Goal: Navigation & Orientation: Find specific page/section

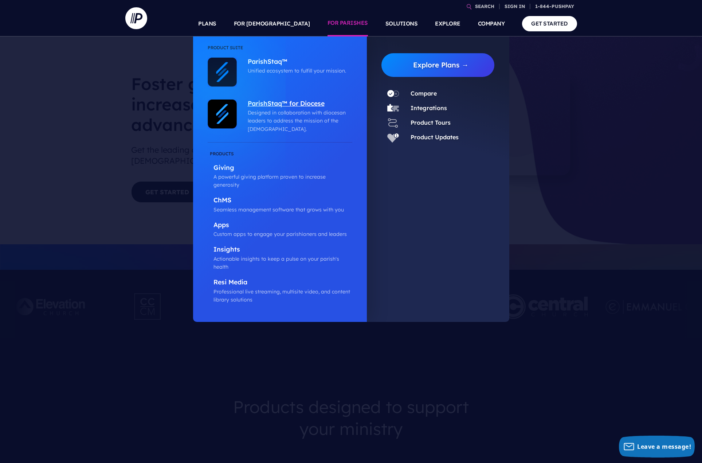
click at [288, 104] on p "ParishStaq™ for Diocese" at bounding box center [298, 104] width 101 height 9
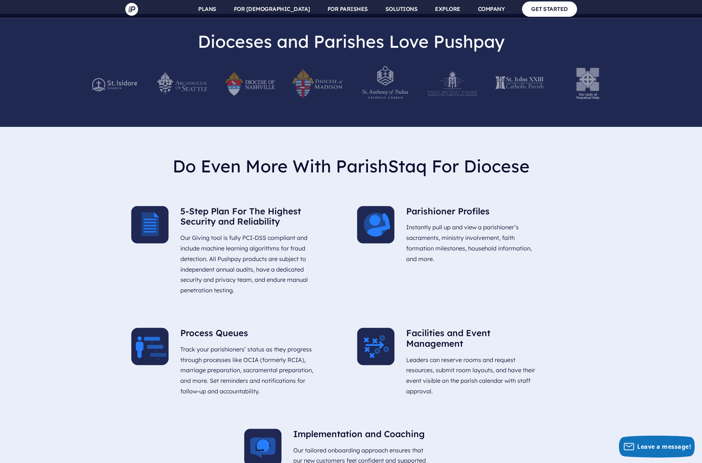
scroll to position [1353, 0]
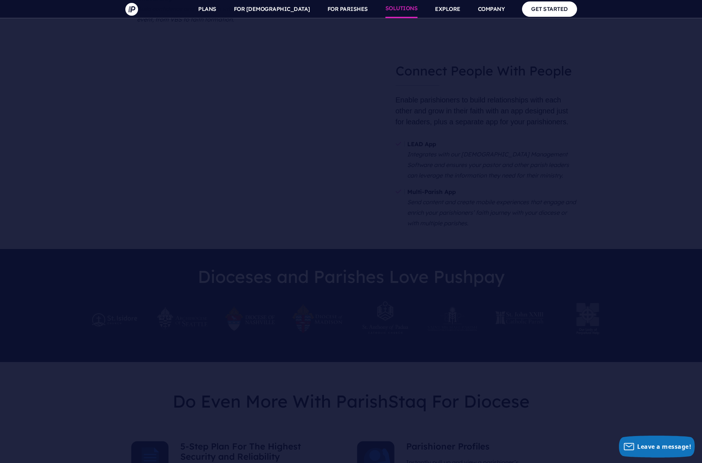
click at [403, 6] on link "SOLUTIONS" at bounding box center [402, 9] width 32 height 18
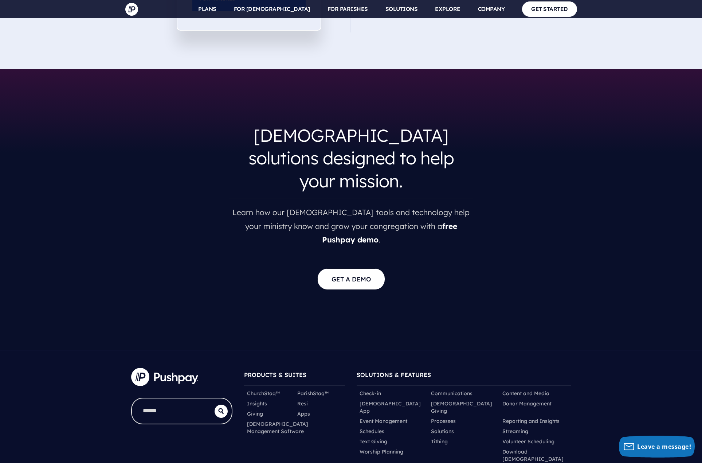
scroll to position [1312, 0]
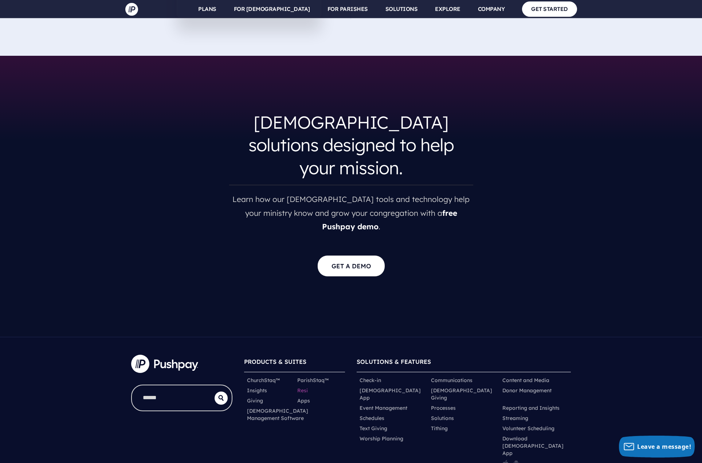
click at [302, 387] on link "Resi" at bounding box center [302, 390] width 11 height 7
